Goal: Book appointment/travel/reservation

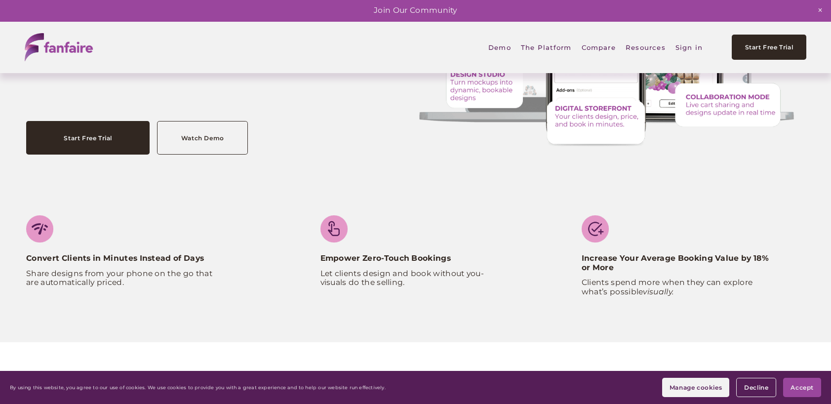
scroll to position [197, 0]
click at [803, 388] on span "Accept" at bounding box center [801, 387] width 23 height 7
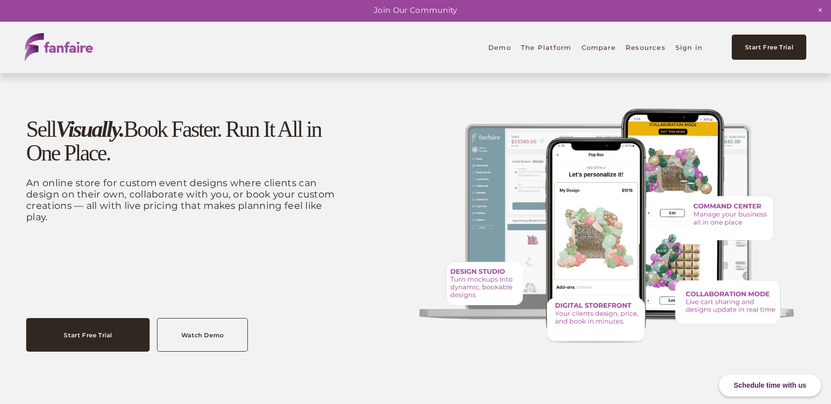
scroll to position [0, 0]
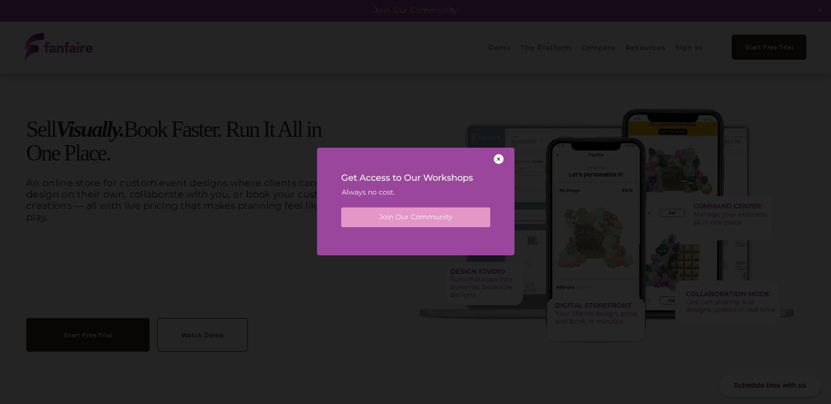
click at [502, 157] on div at bounding box center [499, 159] width 10 height 10
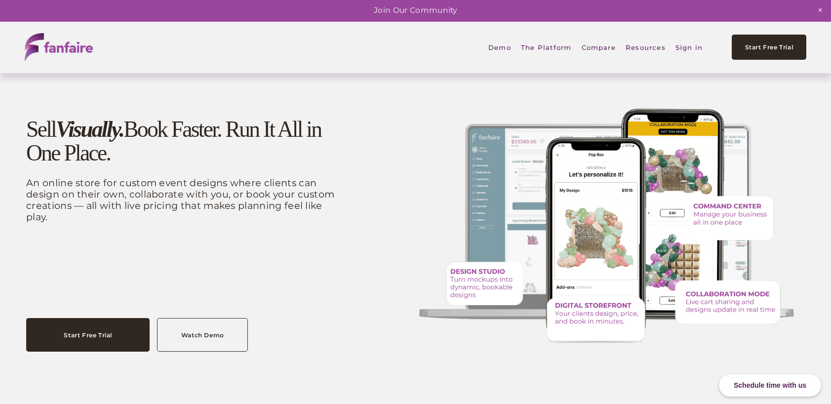
click at [692, 48] on link "Sign in" at bounding box center [688, 47] width 27 height 22
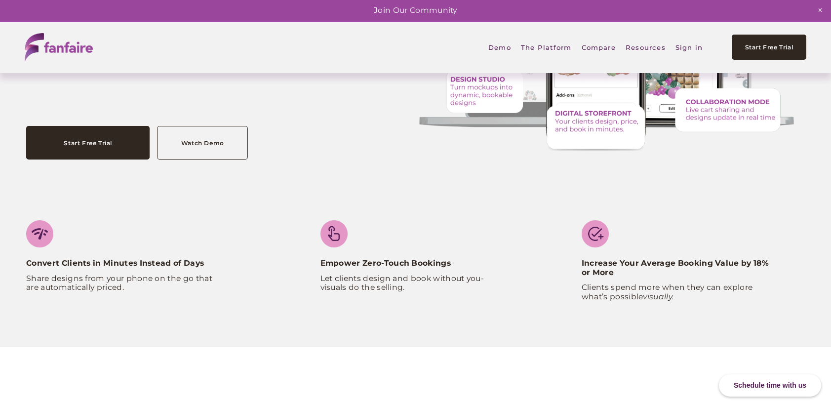
scroll to position [197, 0]
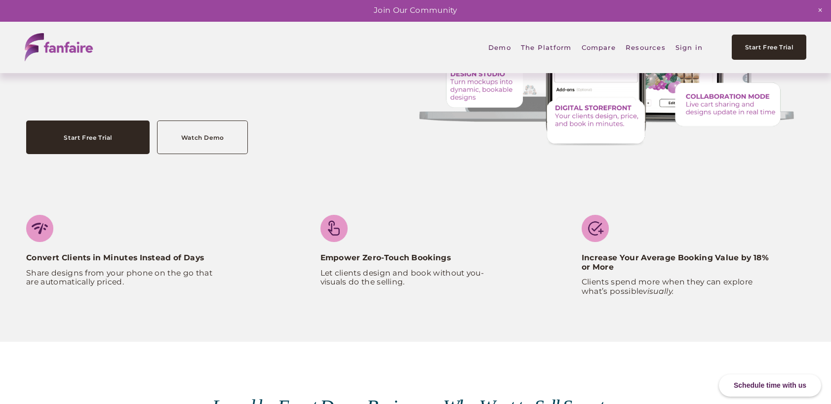
click at [600, 49] on link "Compare" at bounding box center [599, 47] width 34 height 22
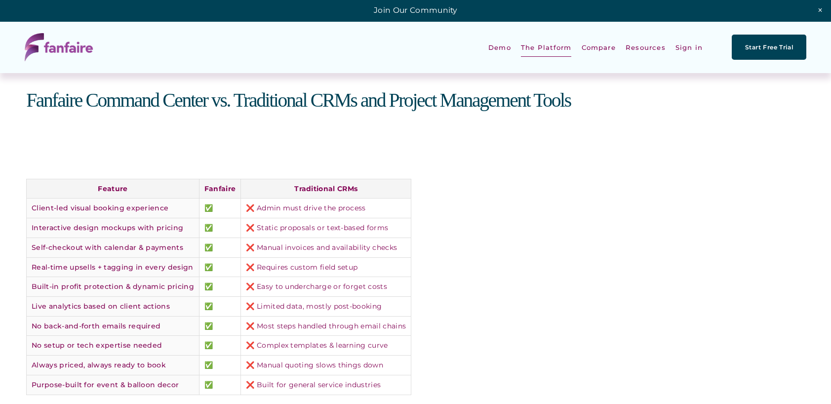
scroll to position [1382, 0]
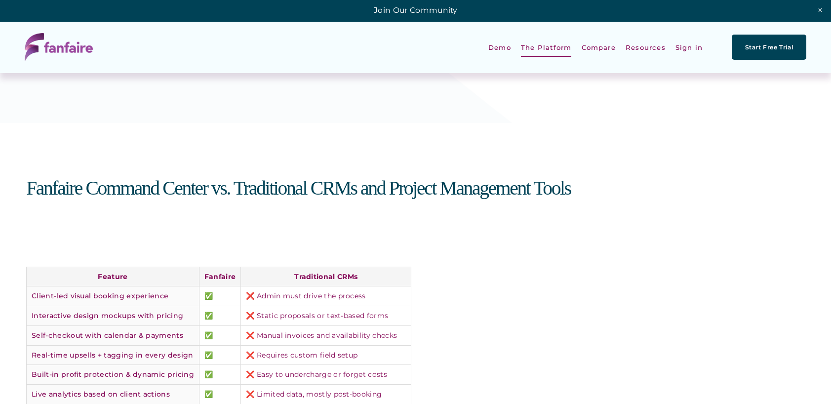
click at [0, 0] on span "Command Center" at bounding box center [0, 0] width 0 height 0
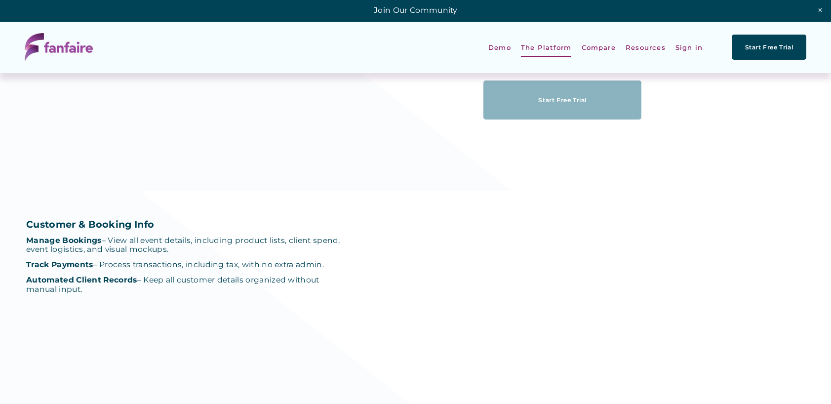
scroll to position [1037, 0]
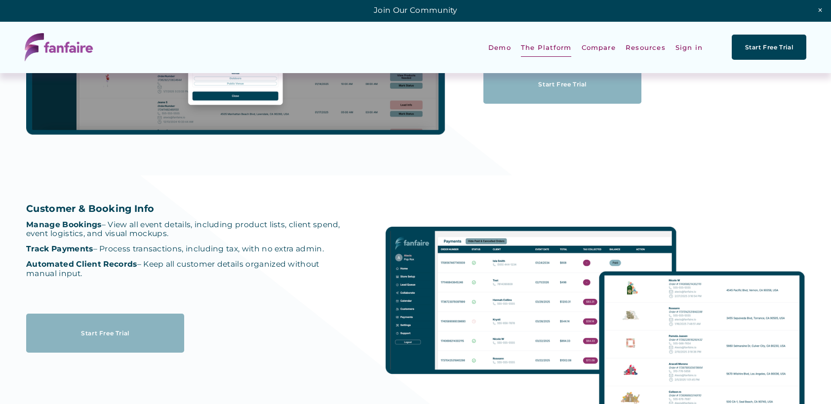
click at [0, 0] on span "Design Studio" at bounding box center [0, 0] width 0 height 0
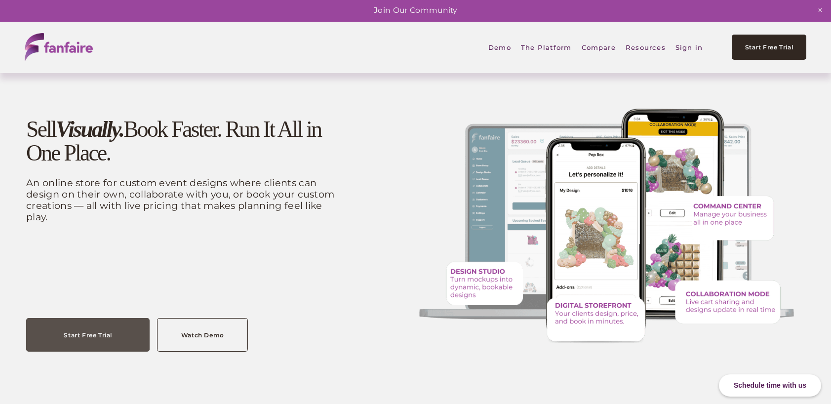
click at [114, 326] on link "Start Free Trial" at bounding box center [87, 335] width 123 height 34
click at [425, 9] on link at bounding box center [415, 11] width 831 height 22
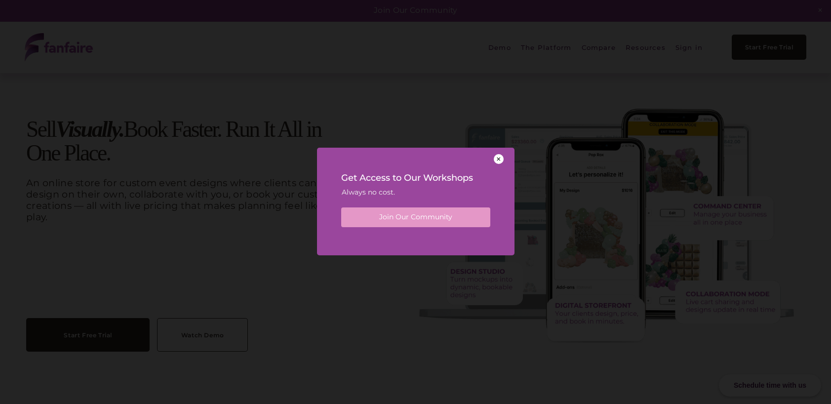
click at [502, 152] on div "Get Access to Our Workshops Always no cost. Join Our Community" at bounding box center [415, 198] width 197 height 101
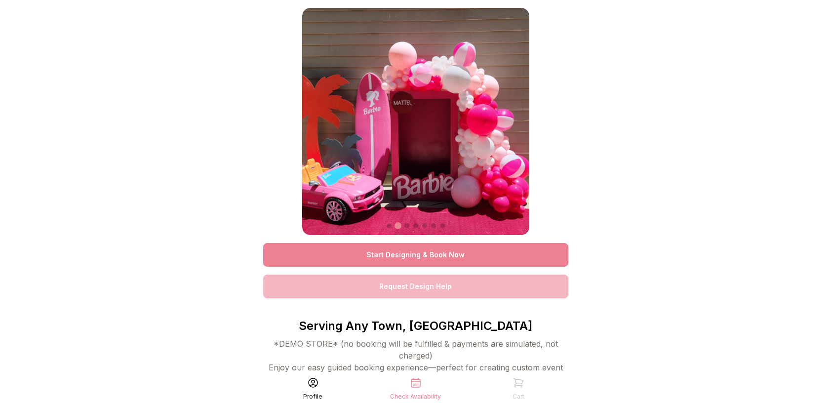
click at [426, 252] on link "Start Designing & Book Now" at bounding box center [415, 255] width 305 height 24
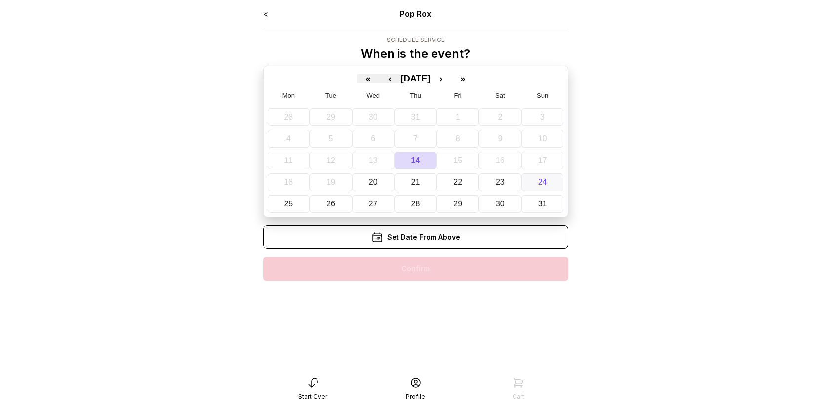
click at [547, 184] on button "24" at bounding box center [542, 182] width 42 height 18
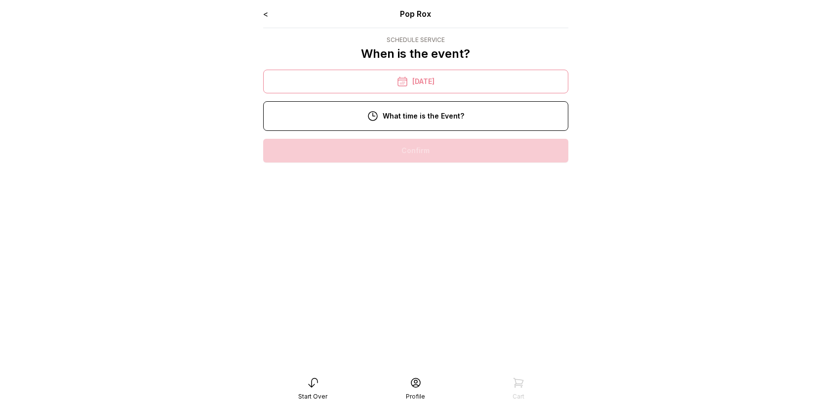
click at [439, 173] on div "11:00 am" at bounding box center [415, 182] width 289 height 24
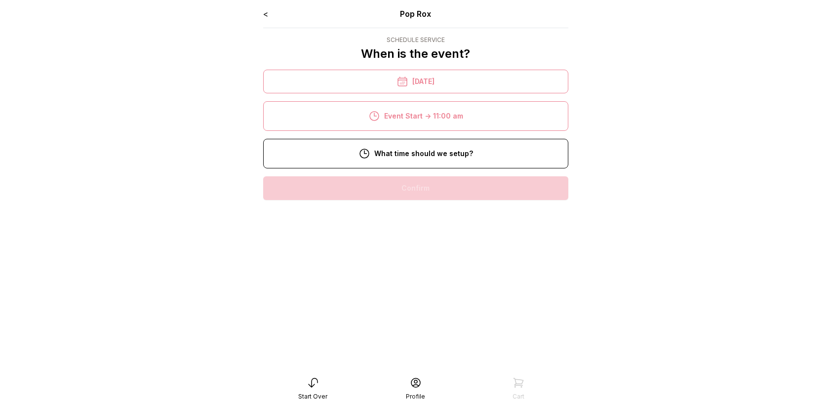
click at [450, 218] on div "9:00 am" at bounding box center [415, 220] width 289 height 24
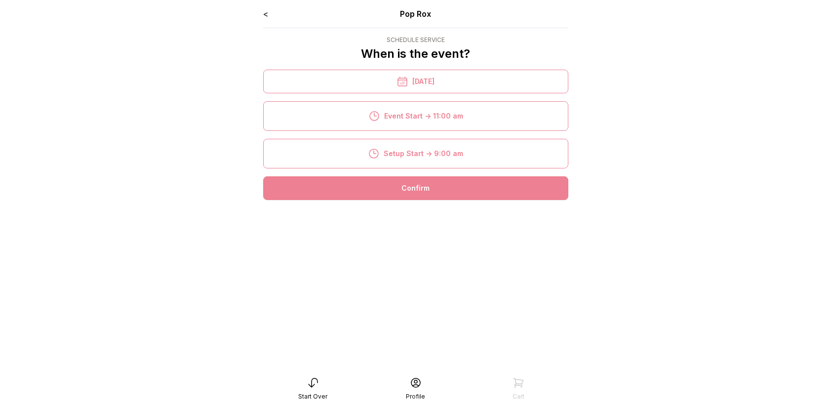
click at [474, 184] on div "Confirm" at bounding box center [415, 188] width 305 height 24
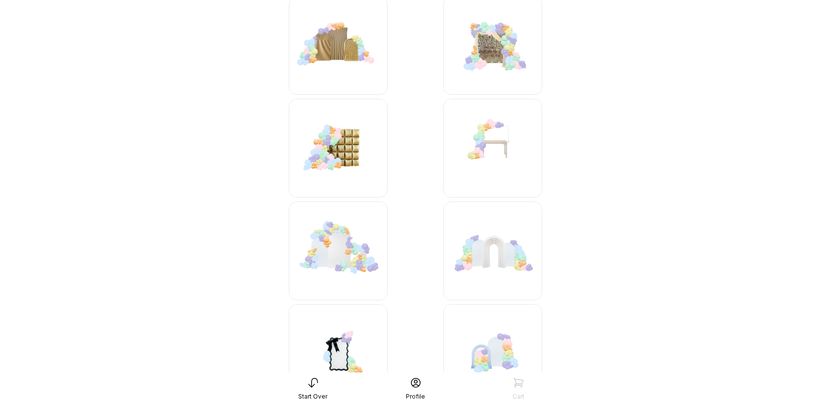
scroll to position [1382, 0]
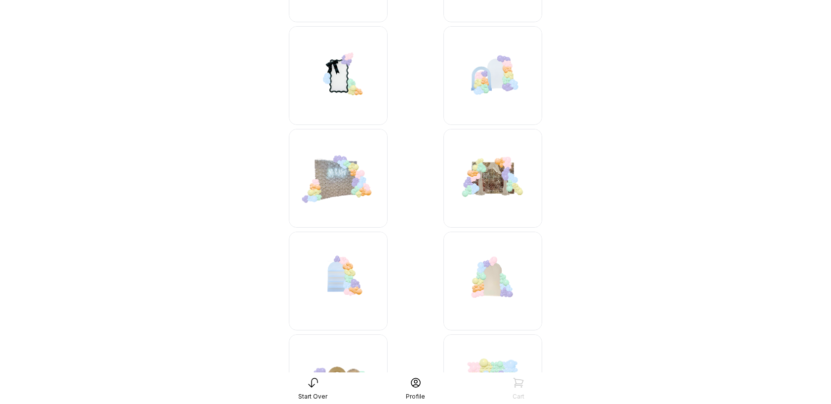
click at [511, 283] on img at bounding box center [492, 281] width 99 height 99
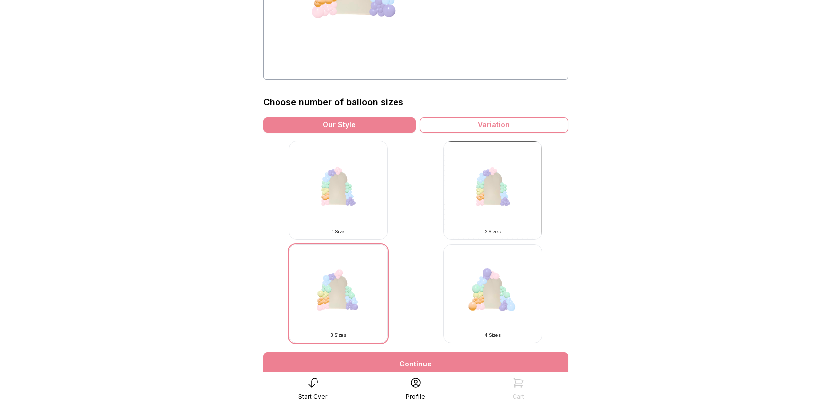
scroll to position [247, 0]
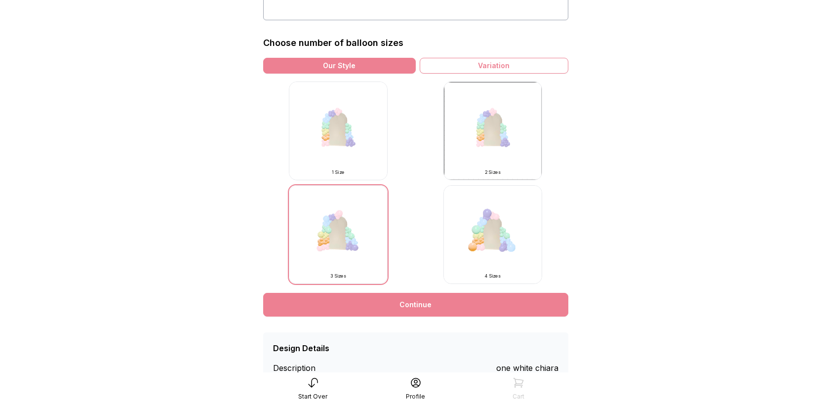
click at [498, 235] on img at bounding box center [492, 234] width 99 height 99
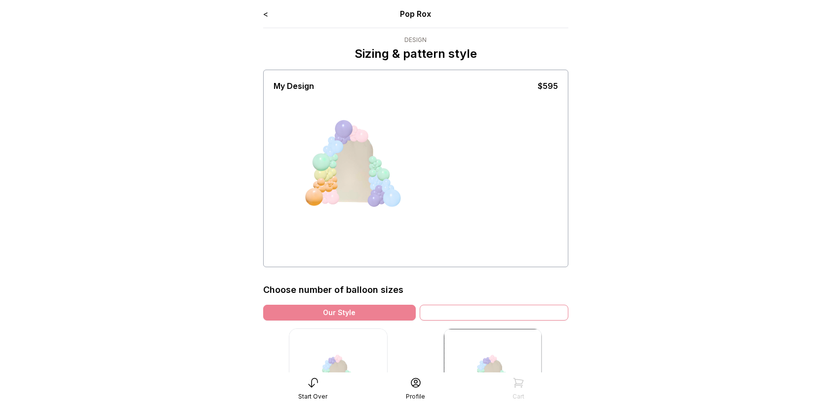
click at [527, 316] on div "Variation" at bounding box center [494, 313] width 149 height 16
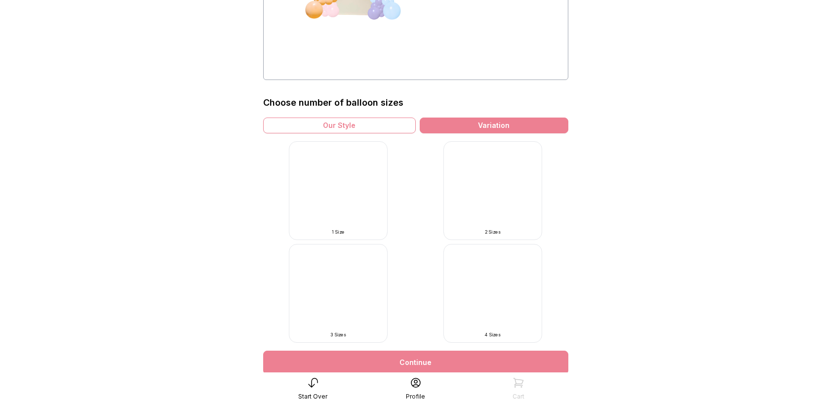
scroll to position [247, 0]
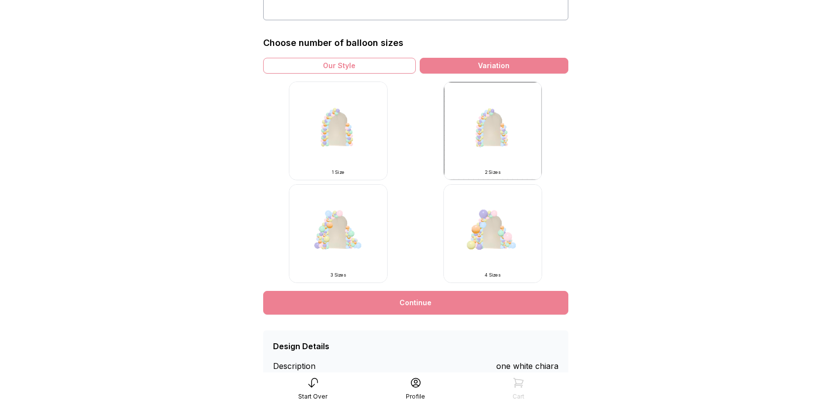
click at [512, 241] on img at bounding box center [492, 233] width 99 height 99
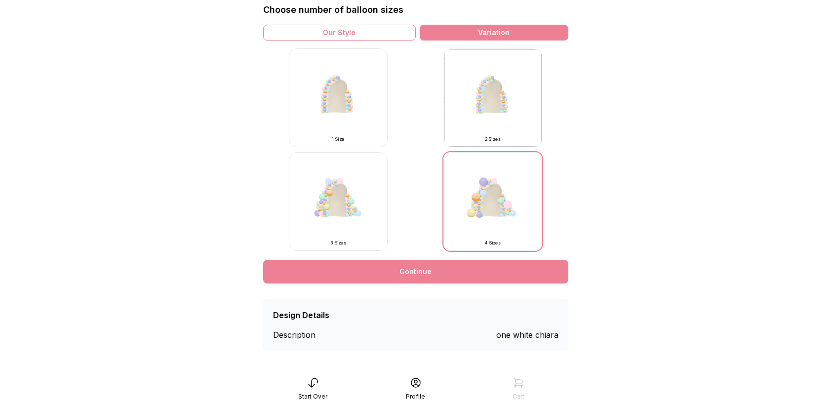
scroll to position [284, 0]
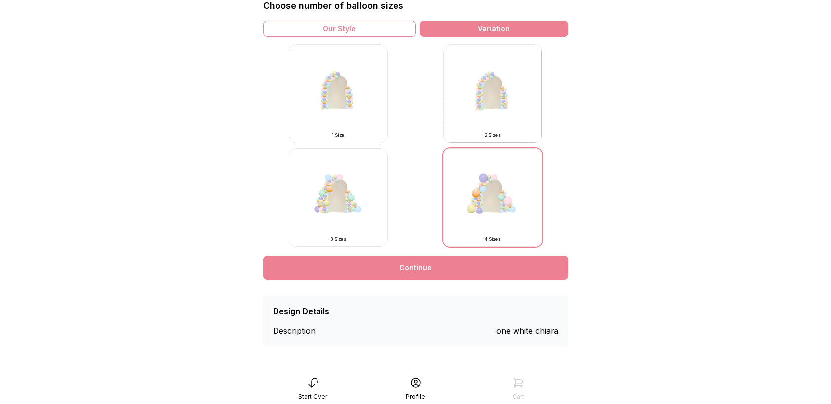
click at [394, 268] on link "Continue" at bounding box center [415, 268] width 305 height 24
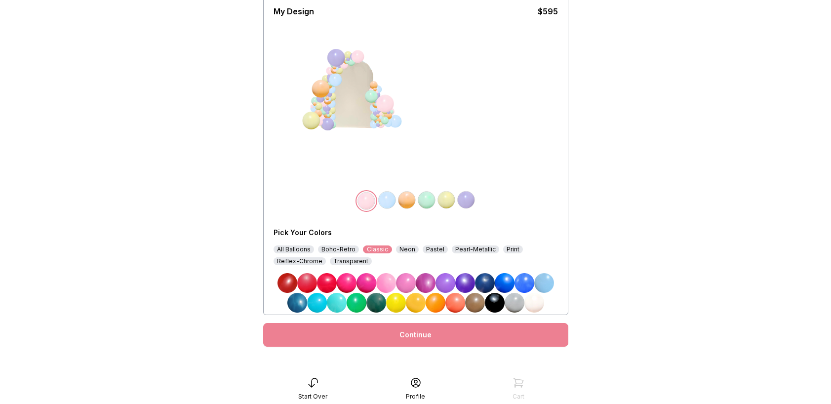
scroll to position [82, 0]
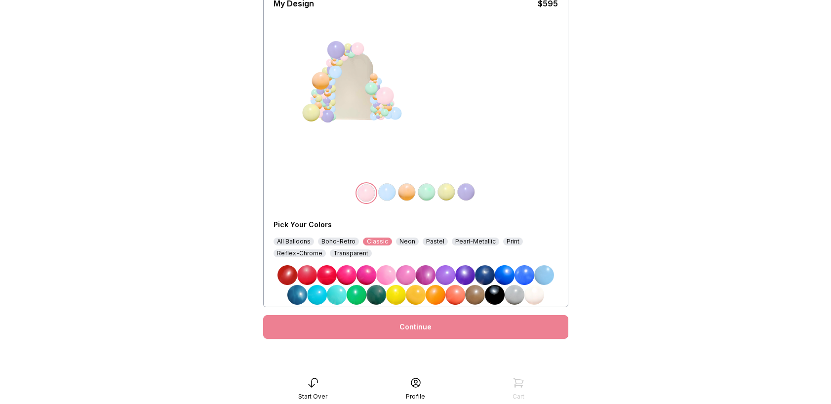
click at [328, 275] on img at bounding box center [327, 275] width 20 height 20
click at [505, 273] on img at bounding box center [505, 275] width 20 height 20
click at [383, 194] on img at bounding box center [387, 192] width 20 height 20
click at [321, 271] on img at bounding box center [327, 275] width 20 height 20
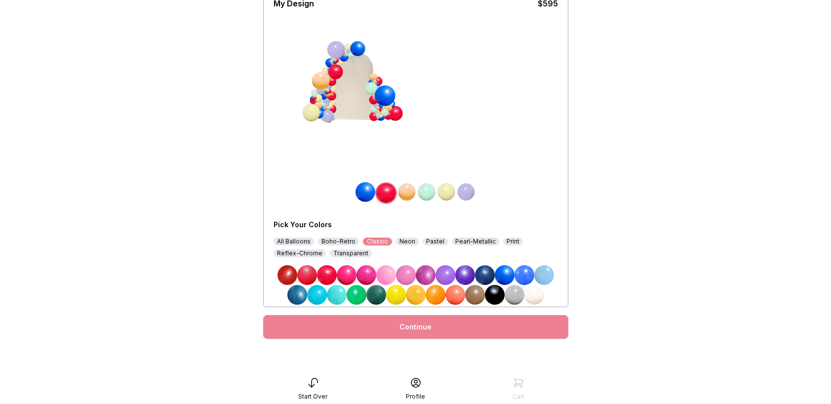
click at [407, 193] on img at bounding box center [407, 192] width 20 height 20
click at [285, 253] on div "Reflex-Chrome" at bounding box center [300, 253] width 52 height 8
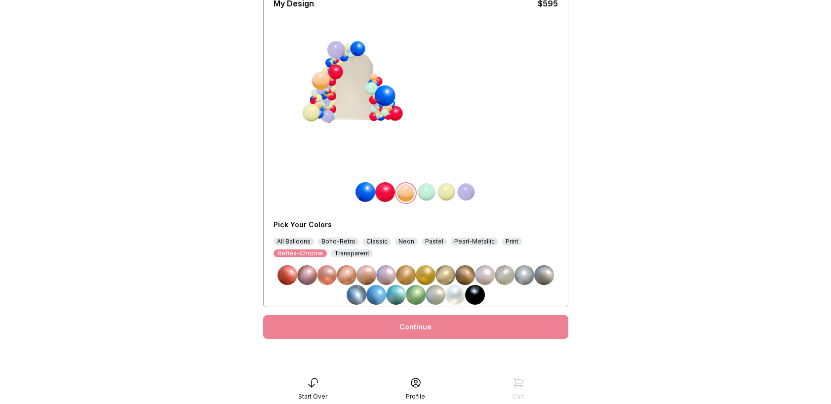
click at [464, 273] on img at bounding box center [465, 275] width 20 height 20
click at [429, 193] on img at bounding box center [427, 192] width 20 height 20
click at [427, 189] on img at bounding box center [426, 193] width 20 height 20
click at [284, 241] on div "All Balloons" at bounding box center [294, 241] width 40 height 8
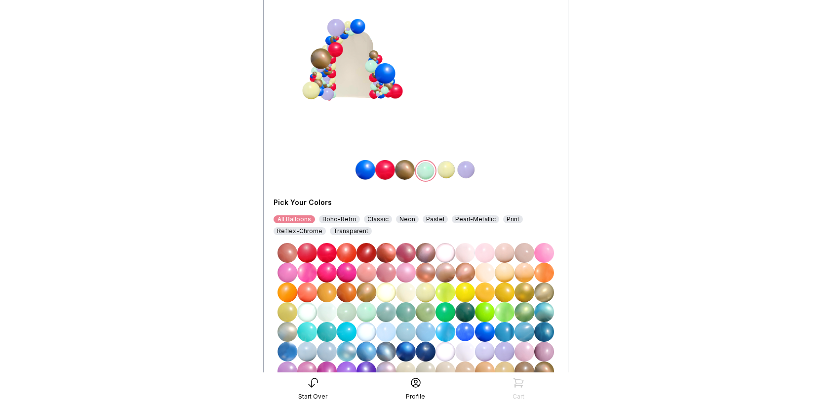
scroll to position [122, 0]
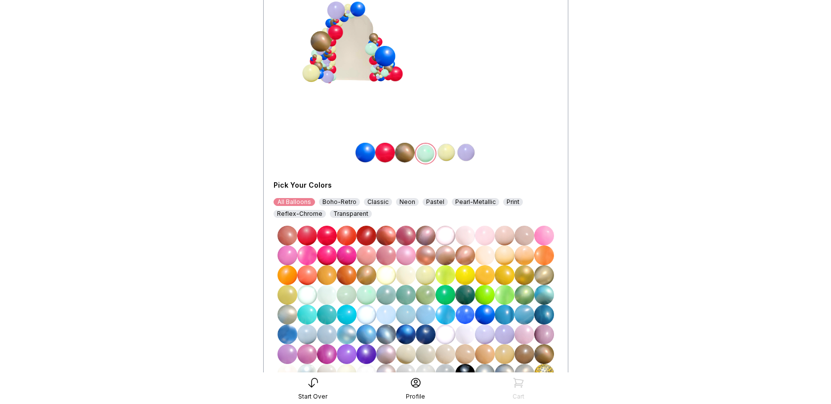
click at [327, 237] on img at bounding box center [327, 236] width 20 height 20
click at [444, 149] on img at bounding box center [446, 153] width 20 height 20
click at [327, 233] on img at bounding box center [327, 236] width 20 height 20
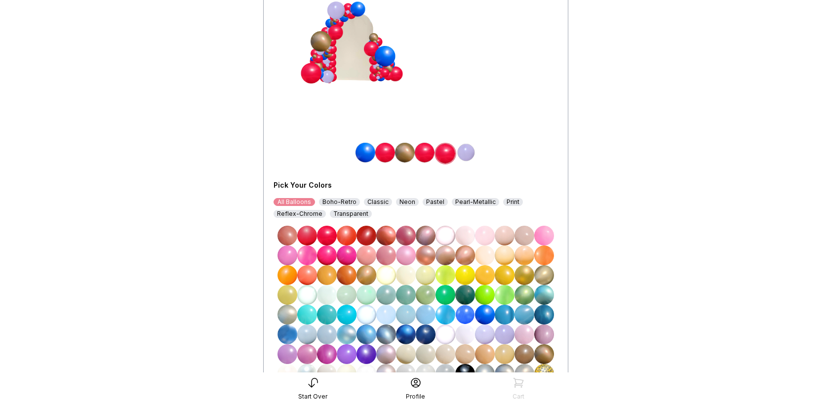
click at [471, 150] on img at bounding box center [466, 153] width 20 height 20
click at [321, 234] on img at bounding box center [327, 236] width 20 height 20
click at [426, 154] on img at bounding box center [425, 153] width 20 height 20
click at [488, 314] on img at bounding box center [485, 315] width 20 height 20
click at [446, 152] on img at bounding box center [446, 153] width 20 height 20
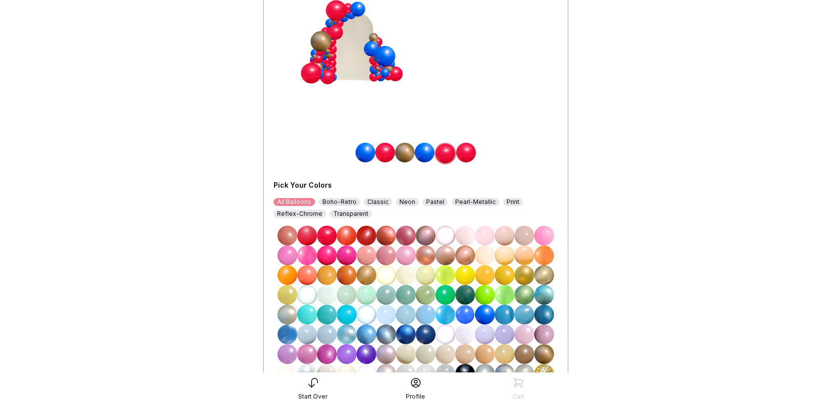
click at [520, 275] on img at bounding box center [524, 275] width 20 height 20
click at [462, 151] on img at bounding box center [466, 153] width 20 height 20
click at [524, 276] on img at bounding box center [524, 275] width 20 height 20
click at [401, 151] on img at bounding box center [405, 153] width 20 height 20
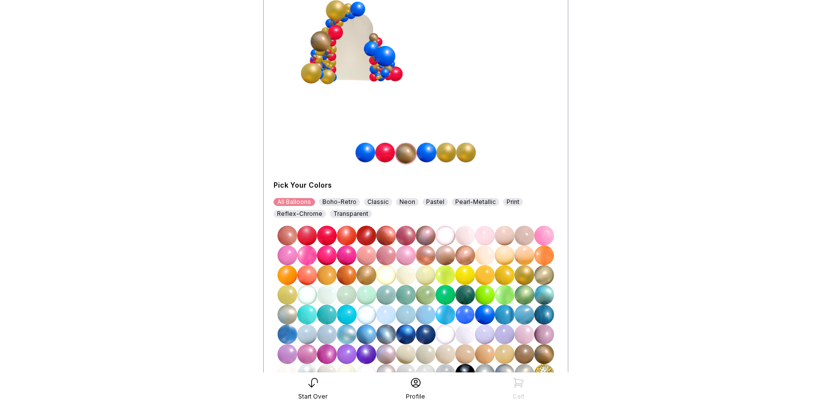
click at [526, 271] on img at bounding box center [524, 275] width 20 height 20
click at [408, 153] on img at bounding box center [406, 154] width 20 height 20
click at [322, 235] on img at bounding box center [327, 236] width 20 height 20
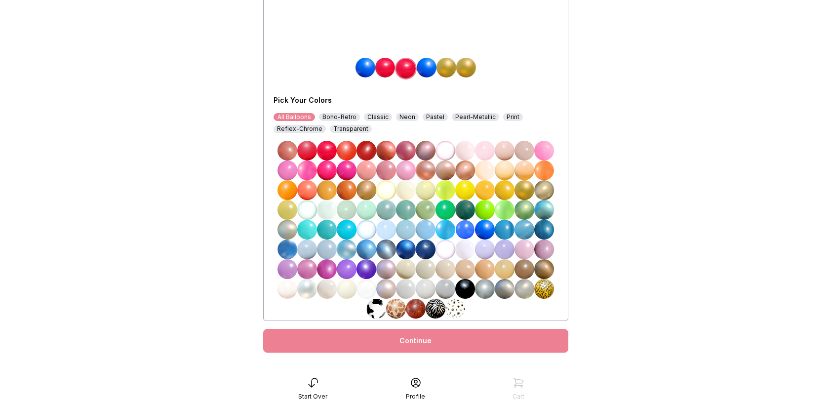
scroll to position [221, 0]
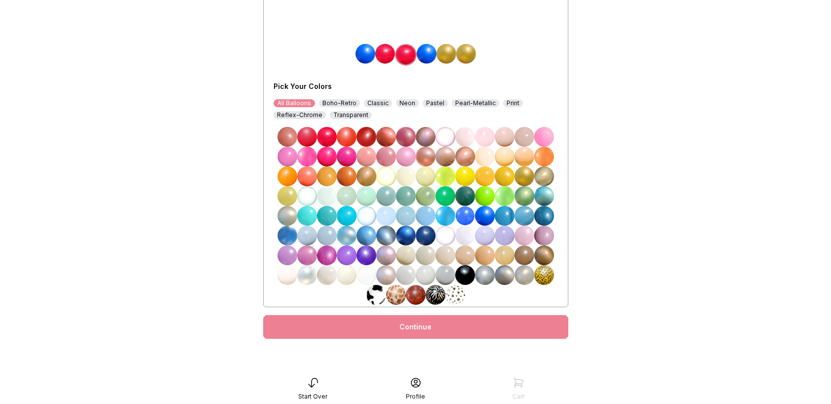
click at [500, 326] on link "Continue" at bounding box center [415, 327] width 305 height 24
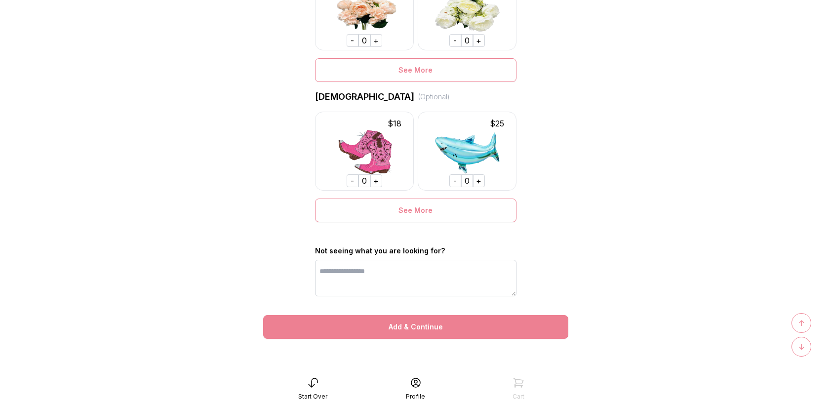
scroll to position [709, 0]
click at [508, 325] on div "Add & Continue" at bounding box center [415, 327] width 305 height 24
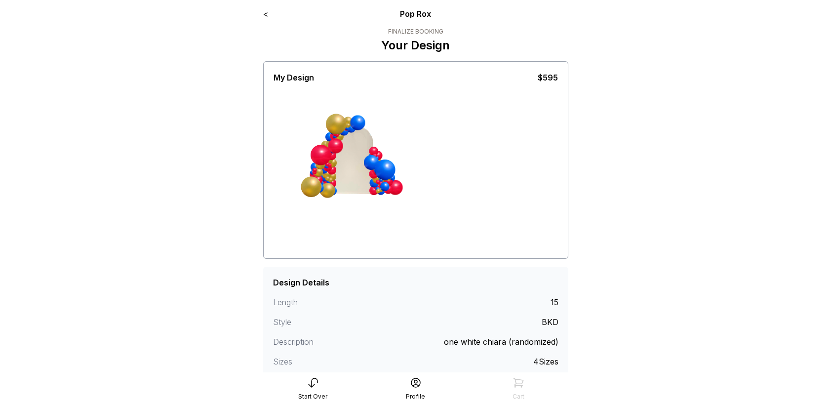
click at [266, 10] on link "<" at bounding box center [265, 14] width 5 height 10
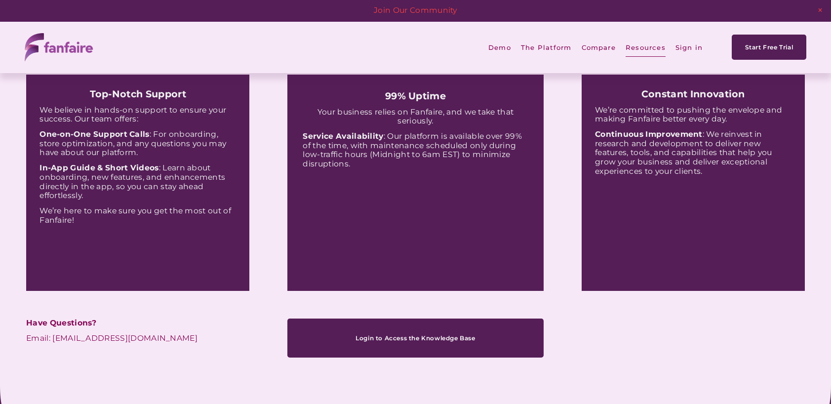
scroll to position [72, 0]
